Goal: Check status: Check status

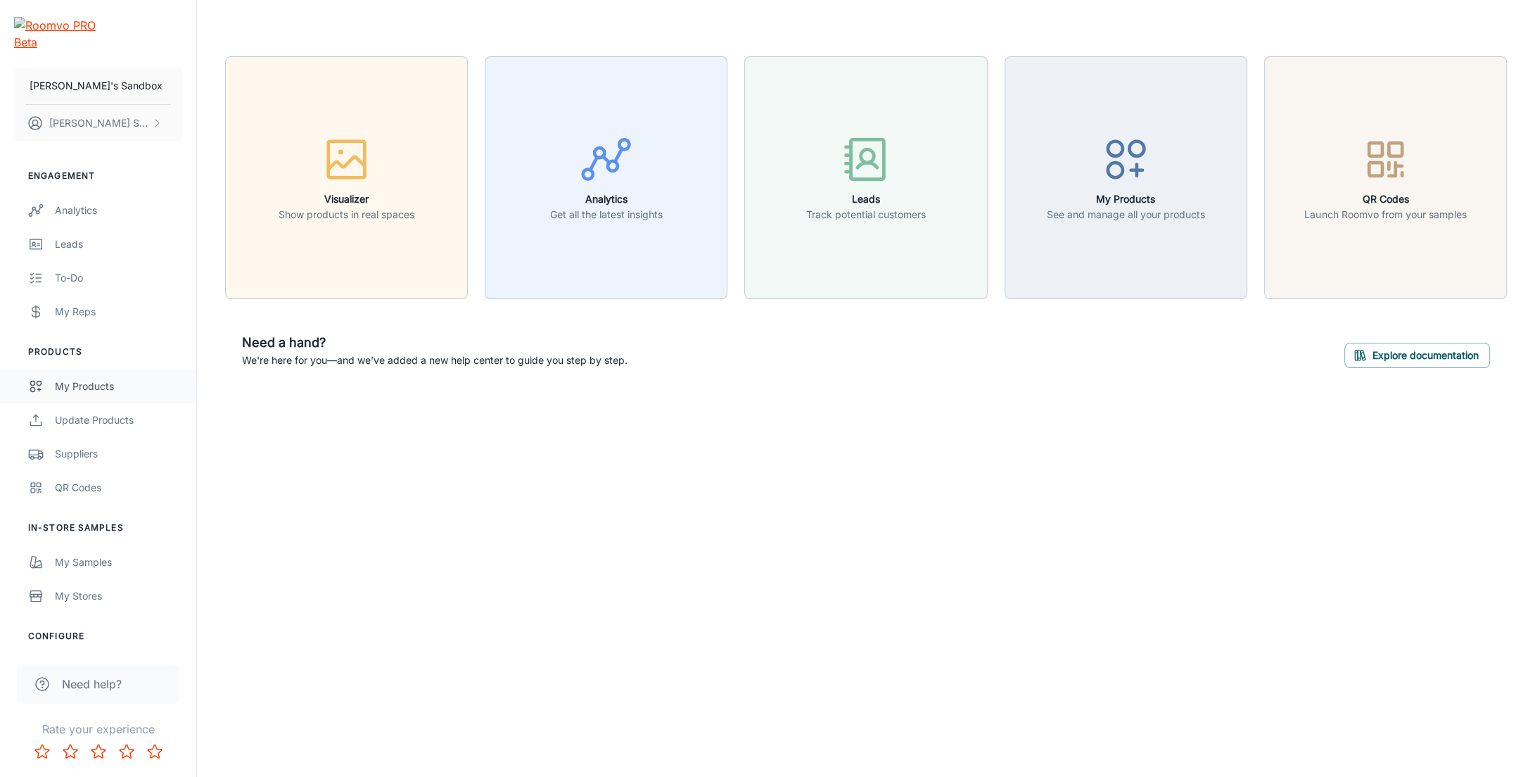
click at [108, 379] on div "My Products" at bounding box center [118, 386] width 127 height 15
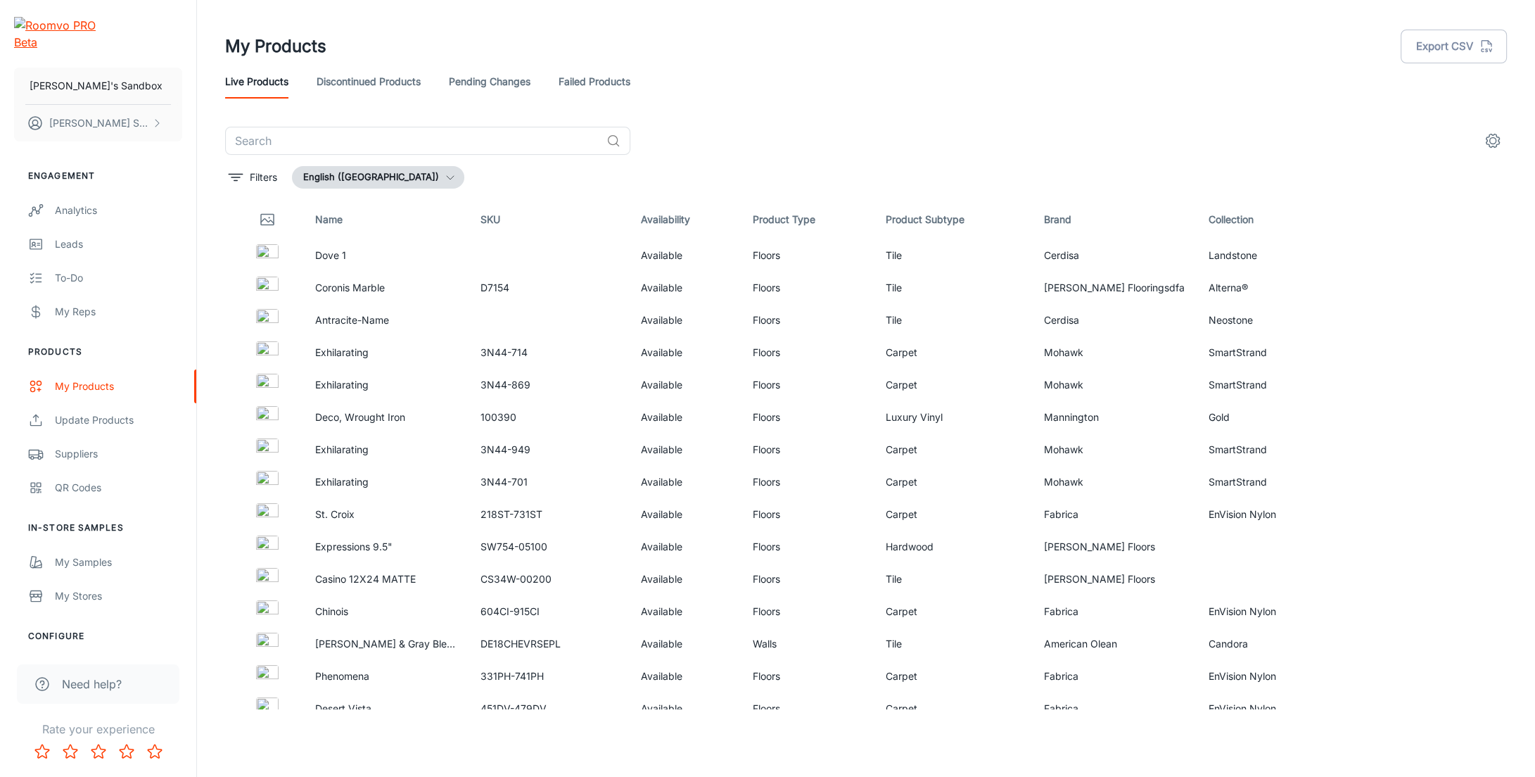
click at [472, 79] on link "Pending Changes" at bounding box center [490, 82] width 82 height 34
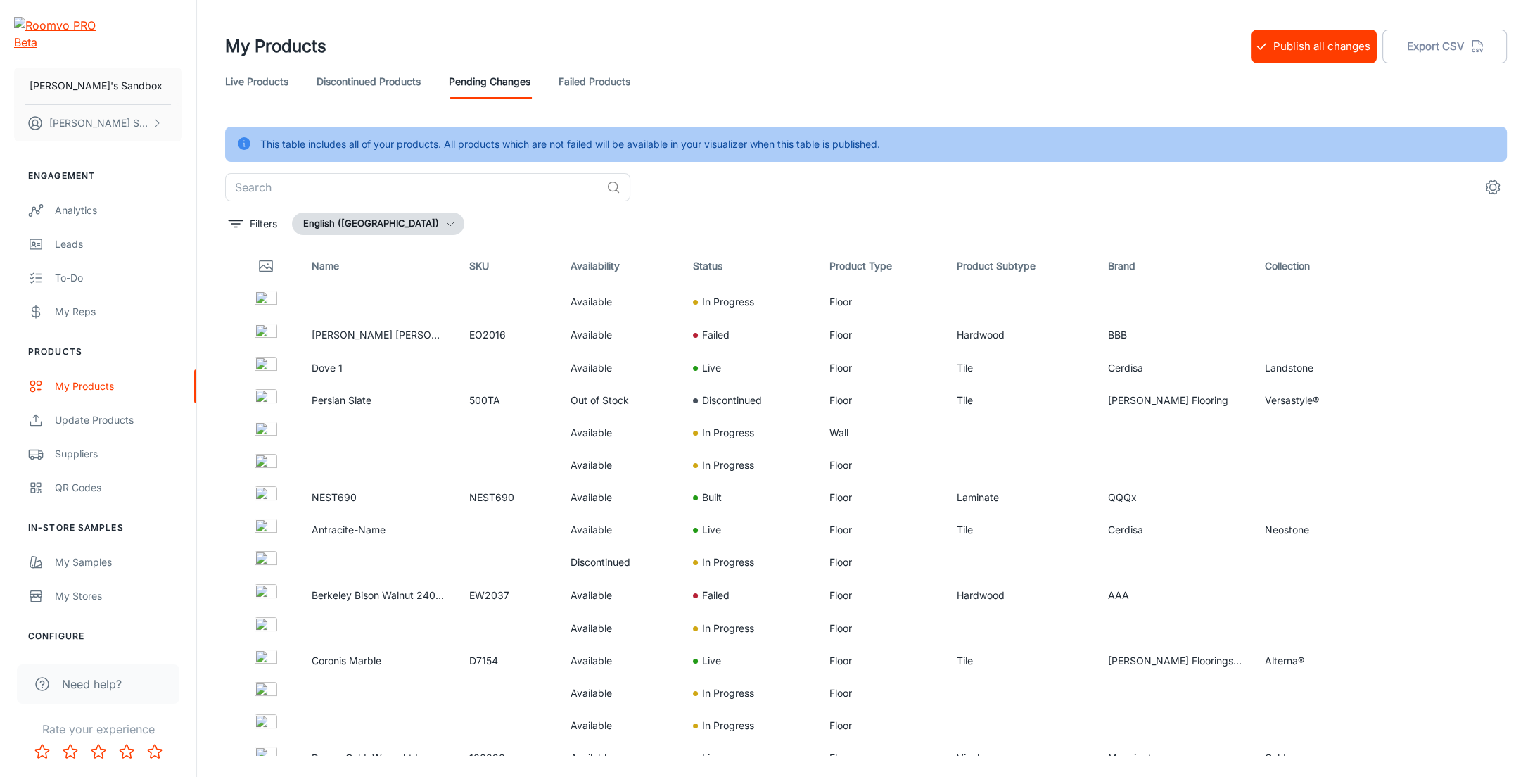
click at [1305, 222] on div "Filters English (United States)" at bounding box center [866, 224] width 1282 height 23
